Goal: Task Accomplishment & Management: Use online tool/utility

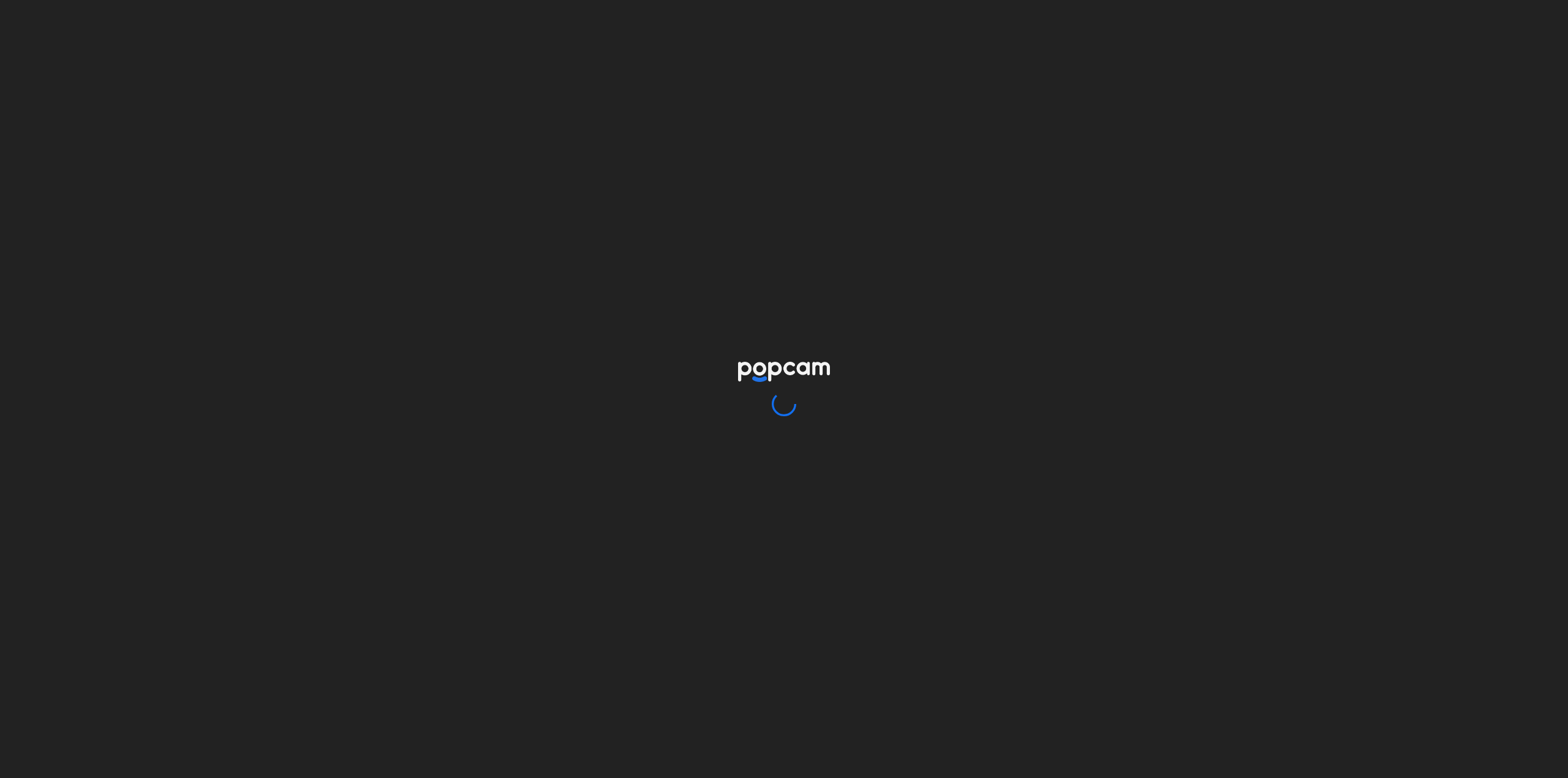
drag, startPoint x: 1101, startPoint y: 245, endPoint x: 1080, endPoint y: 213, distance: 38.3
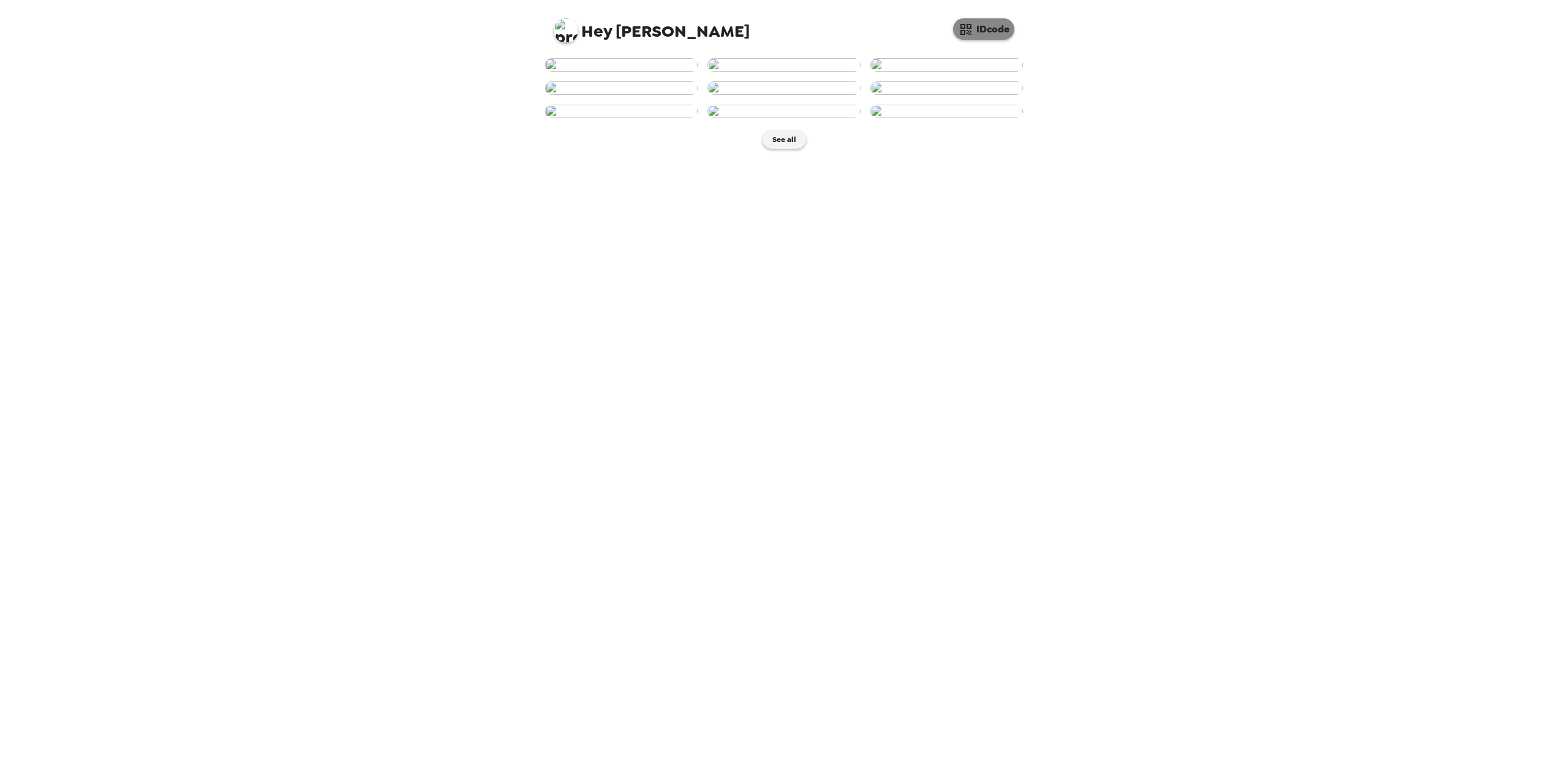
click at [982, 32] on button "IDcode" at bounding box center [983, 29] width 62 height 22
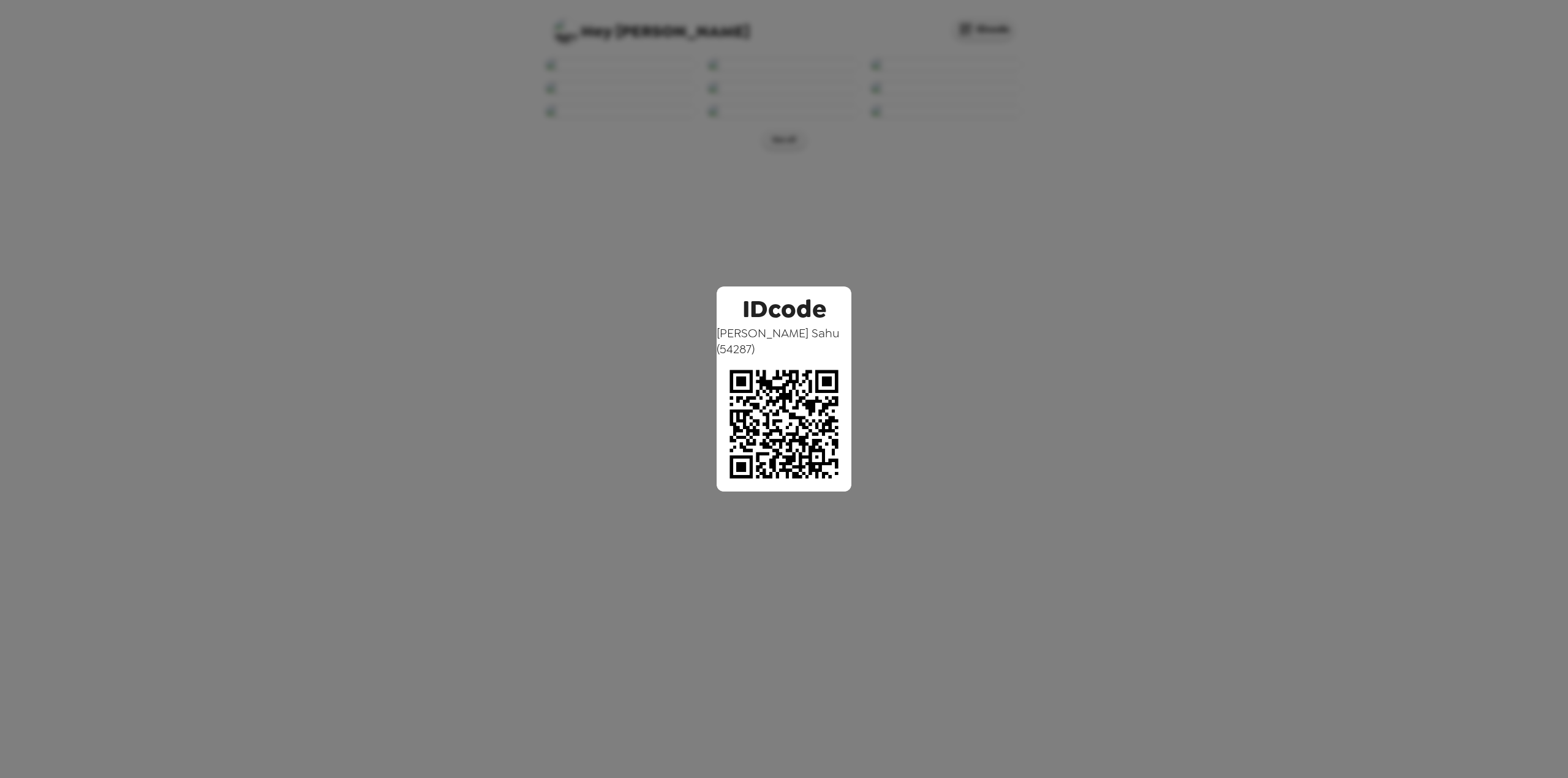
click at [1201, 161] on div "IDcode [PERSON_NAME] ( 54287 )" at bounding box center [784, 389] width 1568 height 778
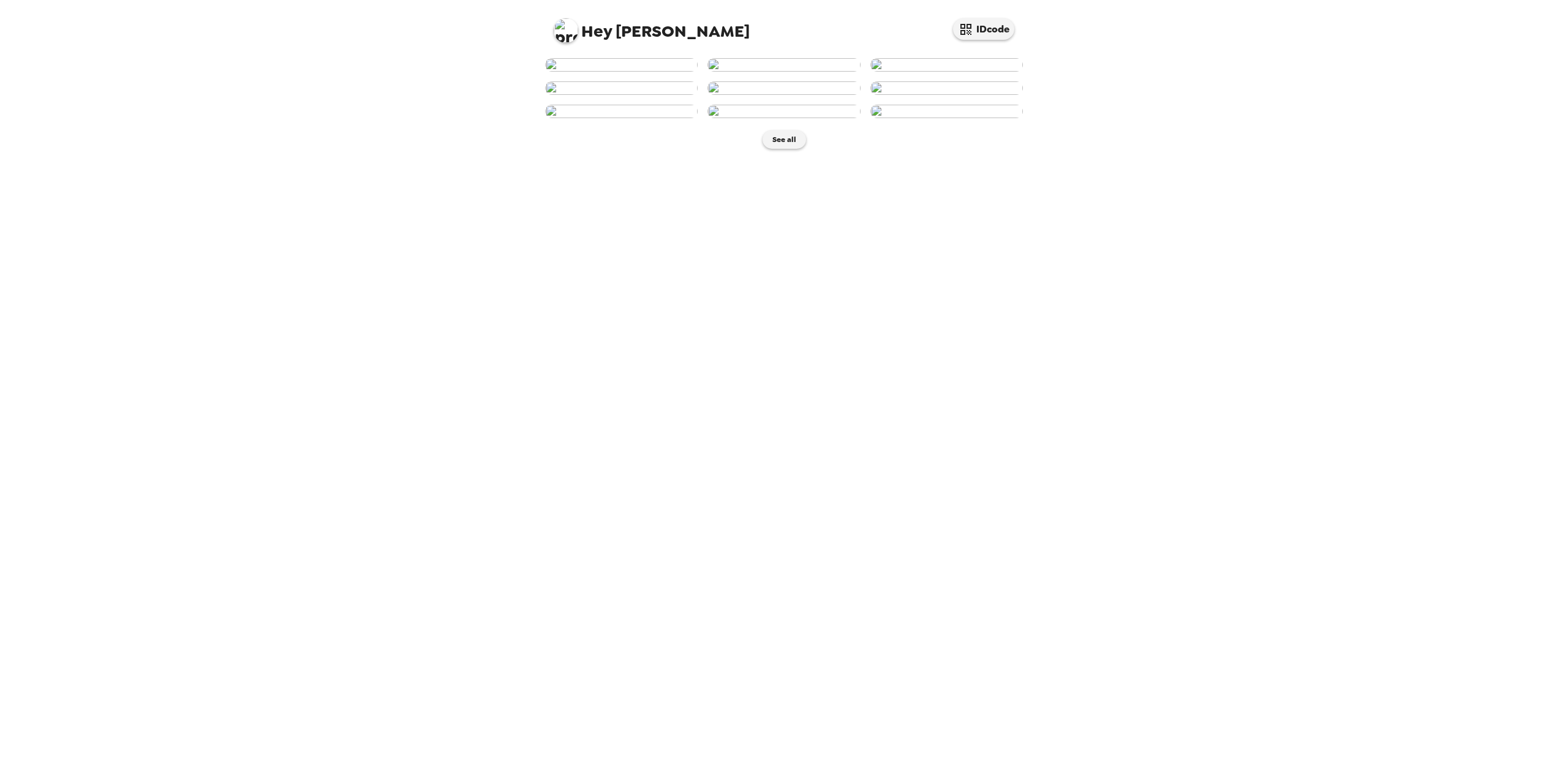
click at [574, 31] on img at bounding box center [566, 30] width 25 height 25
click at [747, 25] on div at bounding box center [784, 389] width 1568 height 778
